Goal: Information Seeking & Learning: Learn about a topic

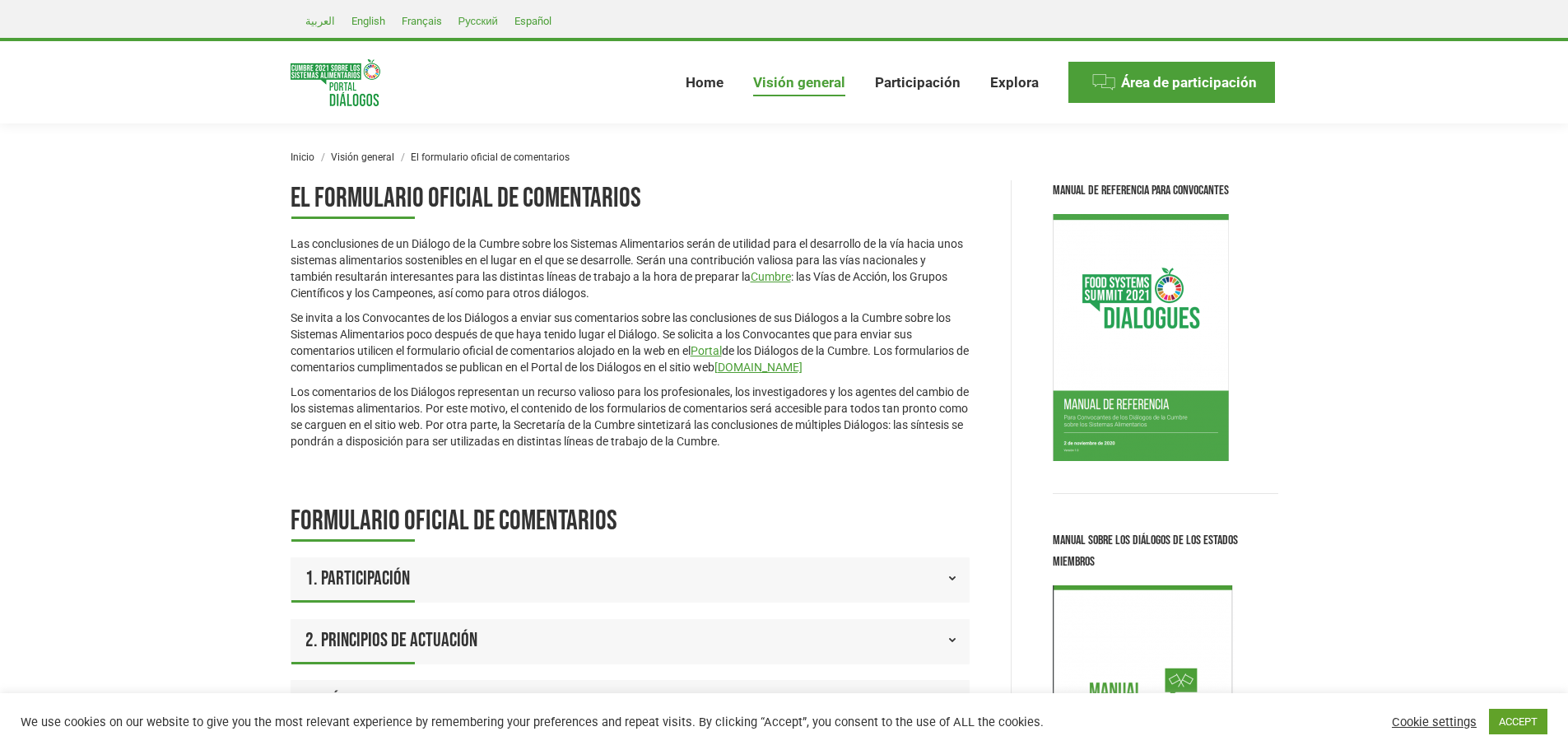
click at [315, 89] on img at bounding box center [335, 83] width 89 height 47
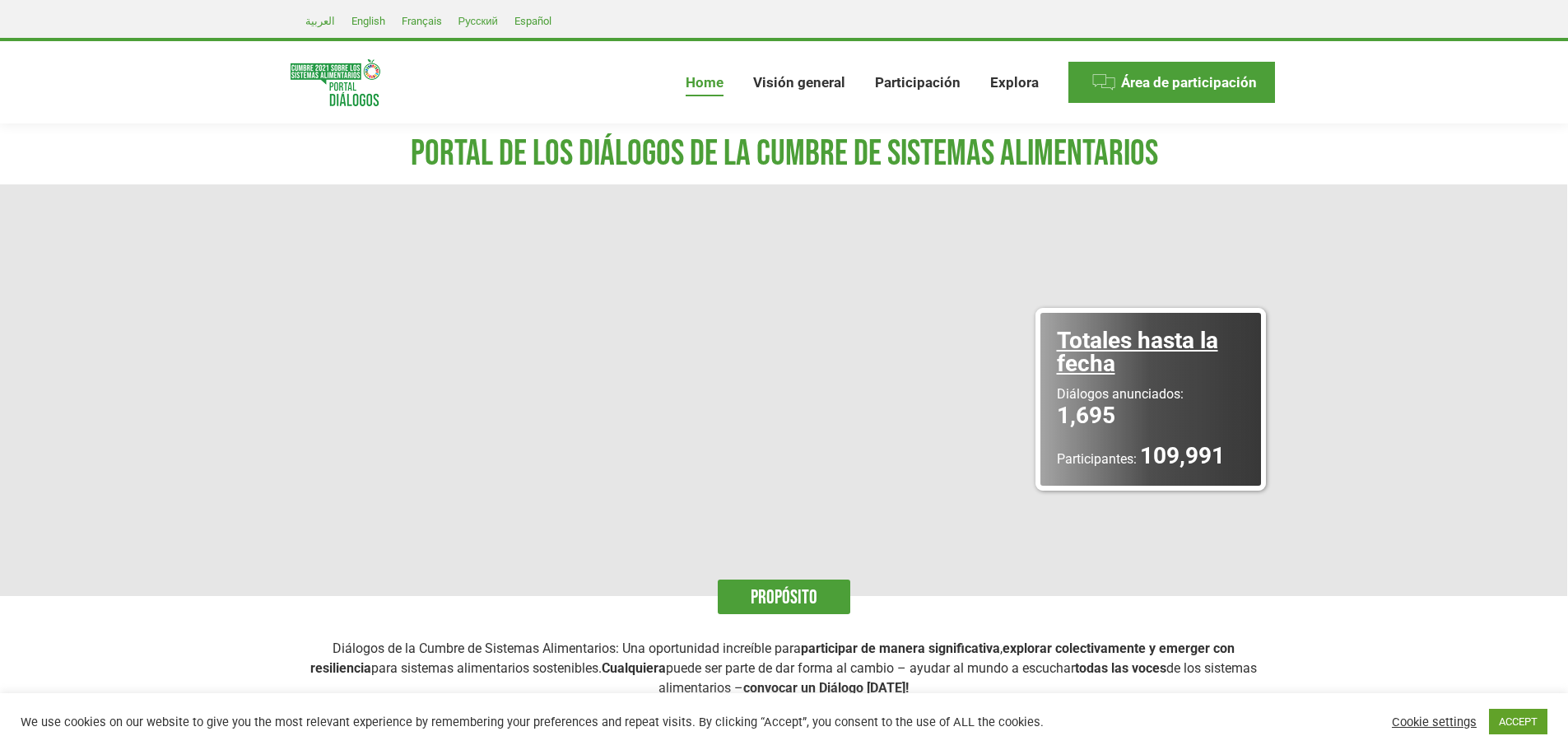
click at [349, 79] on img at bounding box center [335, 83] width 89 height 47
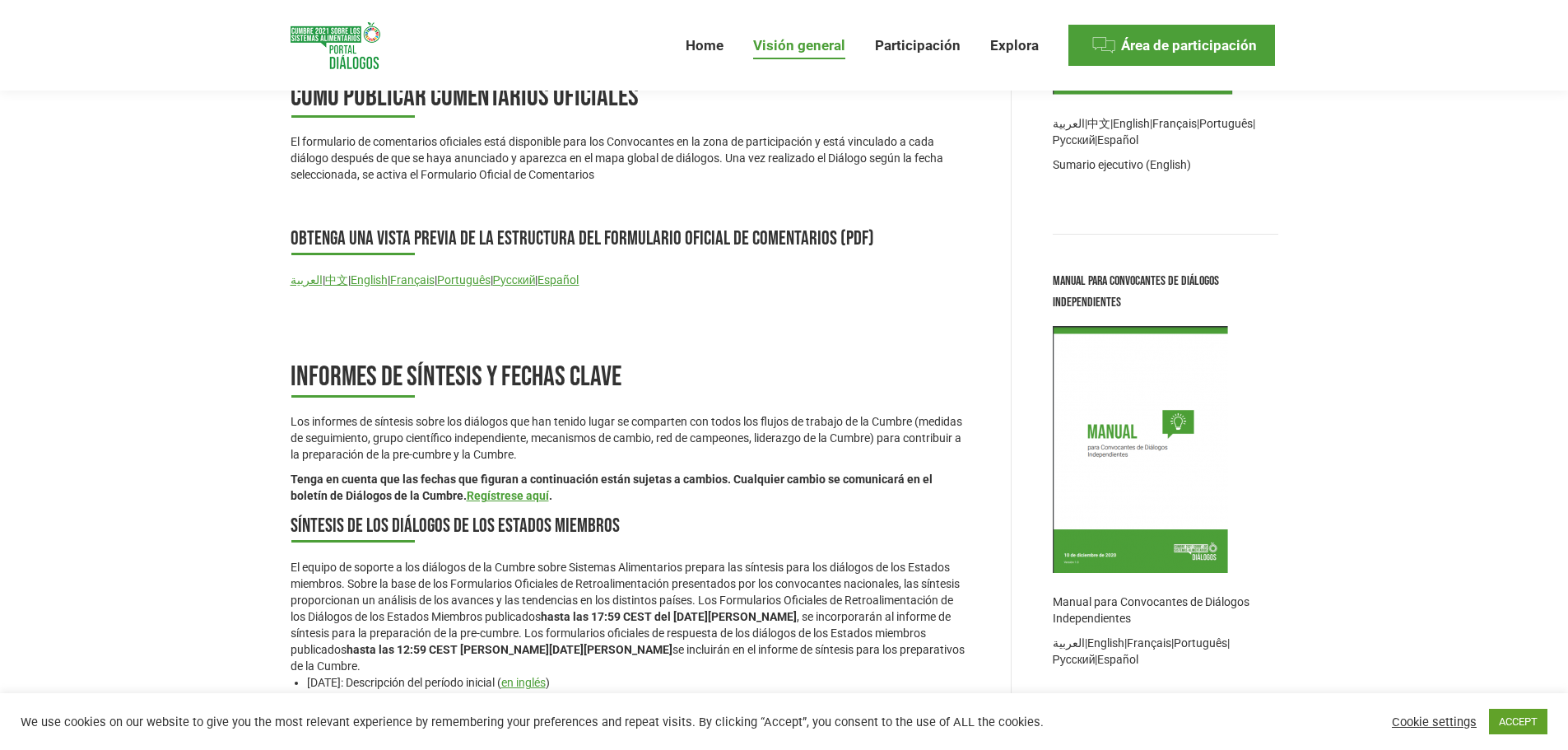
scroll to position [988, 0]
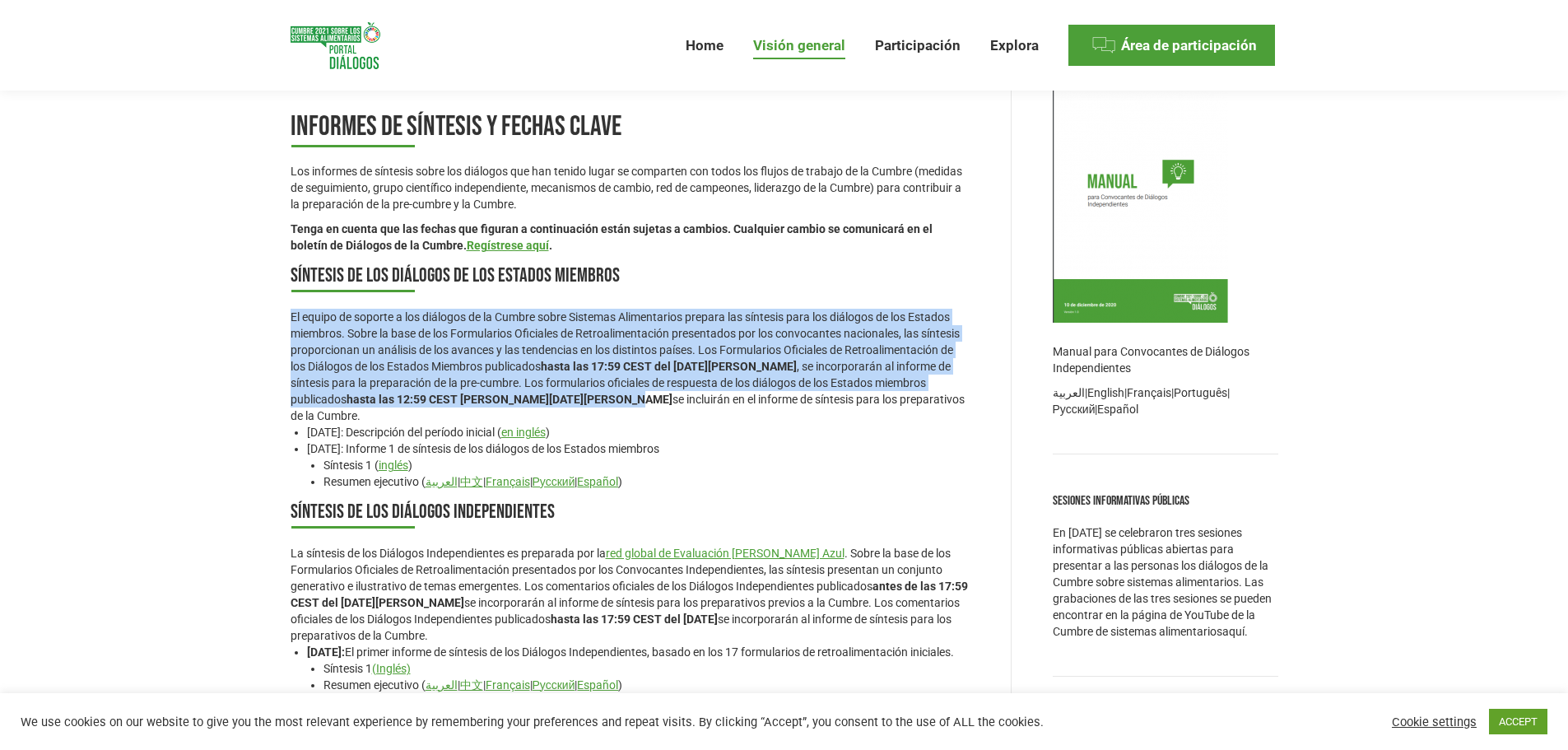
drag, startPoint x: 360, startPoint y: 325, endPoint x: 617, endPoint y: 407, distance: 269.8
click at [617, 407] on div "El formulario oficial de comentarios Las conclusiones de un Diálogo de la Cumbr…" at bounding box center [784, 175] width 1070 height 1967
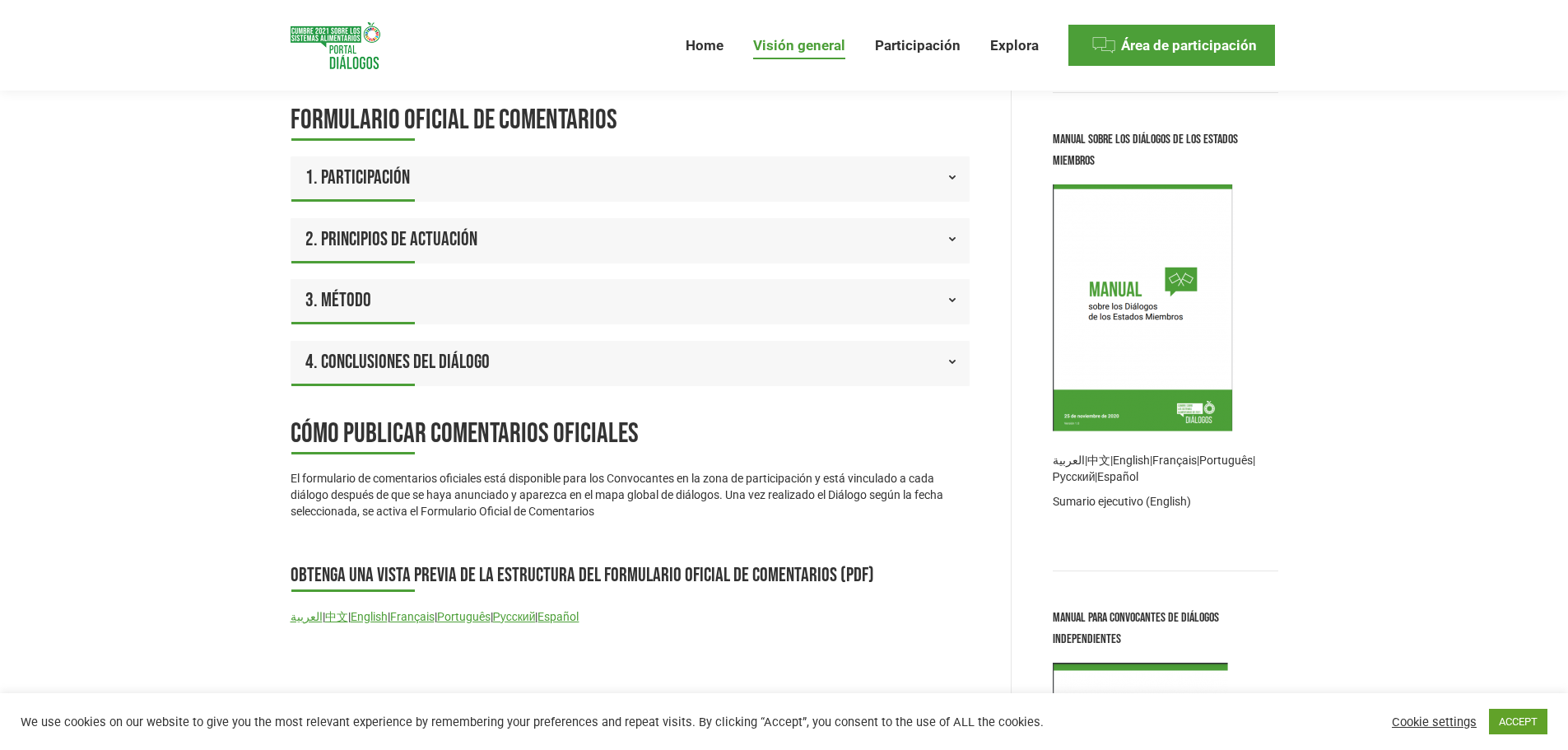
scroll to position [412, 0]
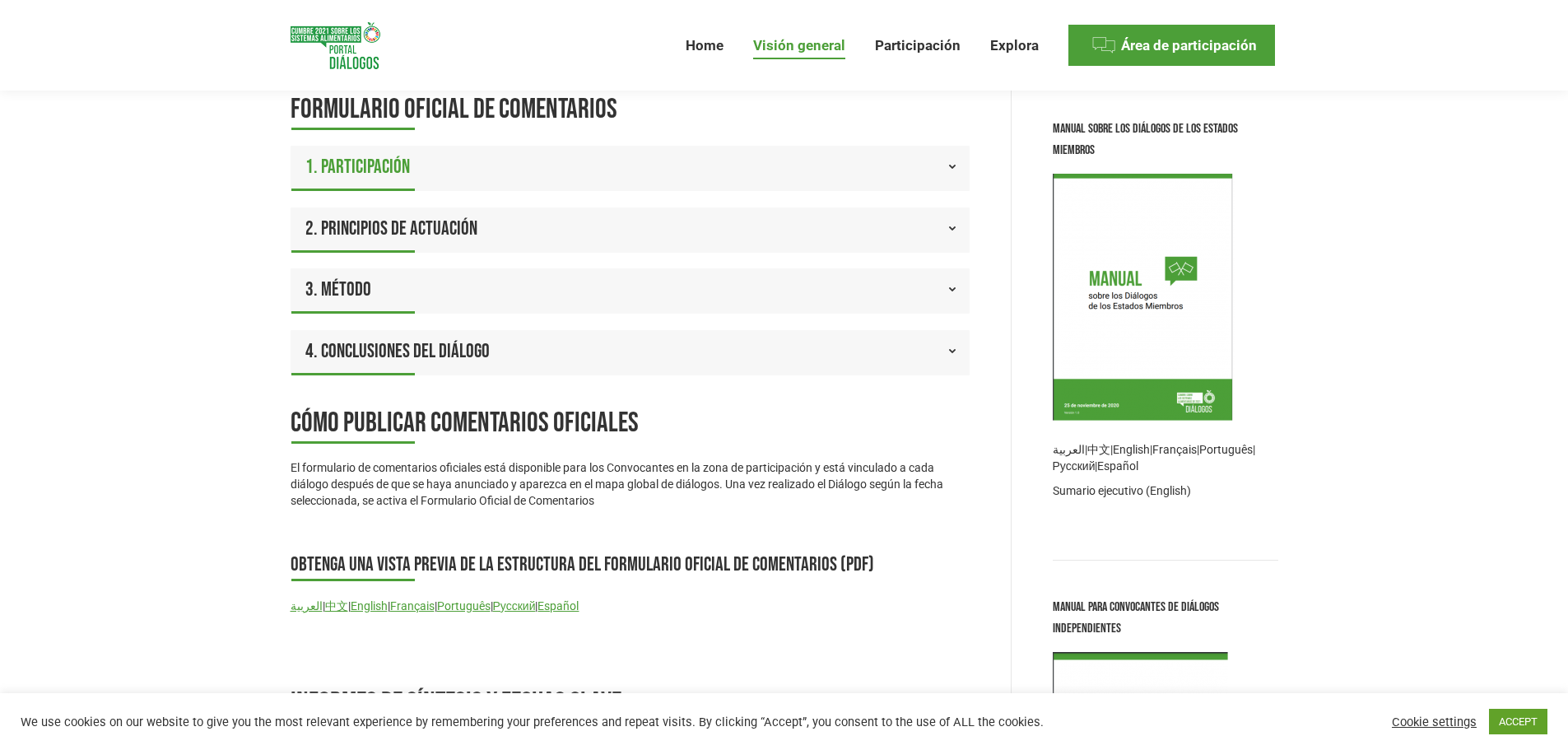
click at [395, 146] on div "formulario oficial de comentarios 1. Participación La sección que retroalimenta…" at bounding box center [630, 233] width 679 height 284
click at [396, 159] on span "1. Participación" at bounding box center [358, 167] width 105 height 28
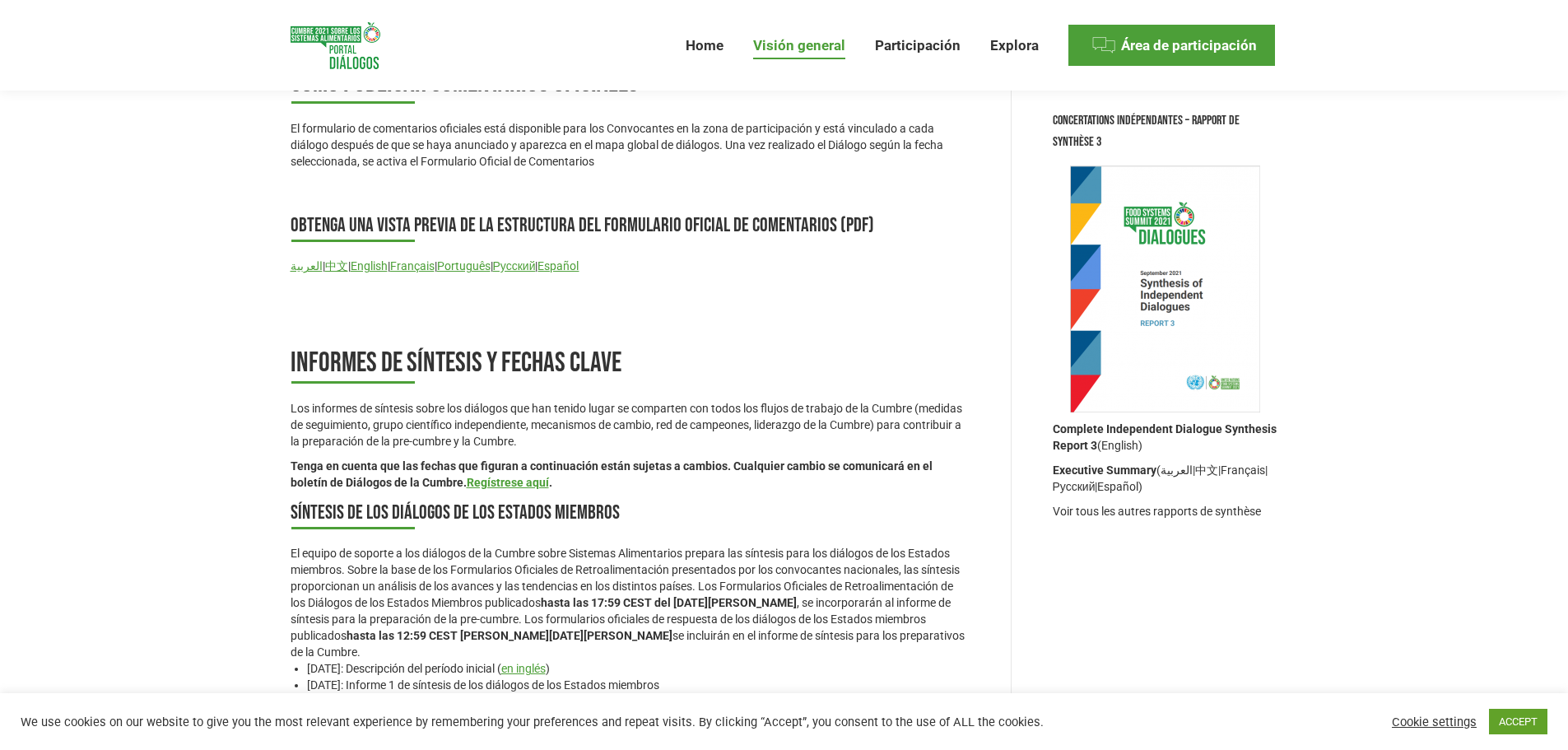
scroll to position [1730, 0]
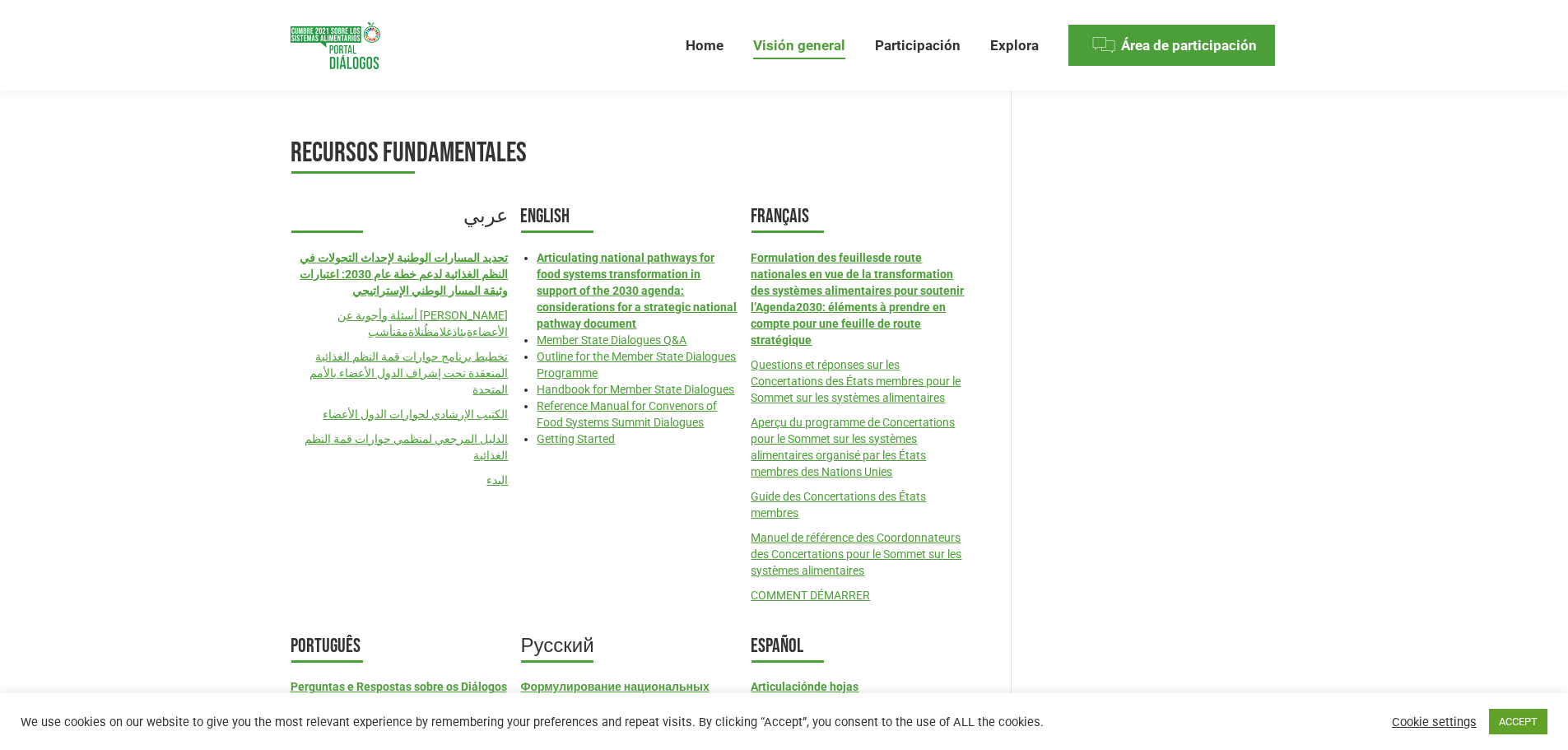
scroll to position [2306, 0]
